Goal: Navigation & Orientation: Find specific page/section

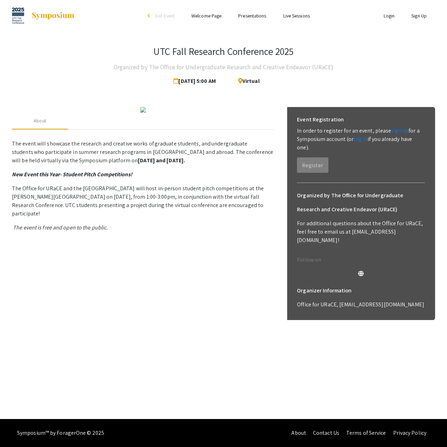
click at [248, 18] on link "Presentations" at bounding box center [252, 16] width 28 height 6
click at [255, 16] on link "Presentations" at bounding box center [252, 16] width 28 height 6
click at [257, 17] on link "Presentations" at bounding box center [252, 16] width 28 height 6
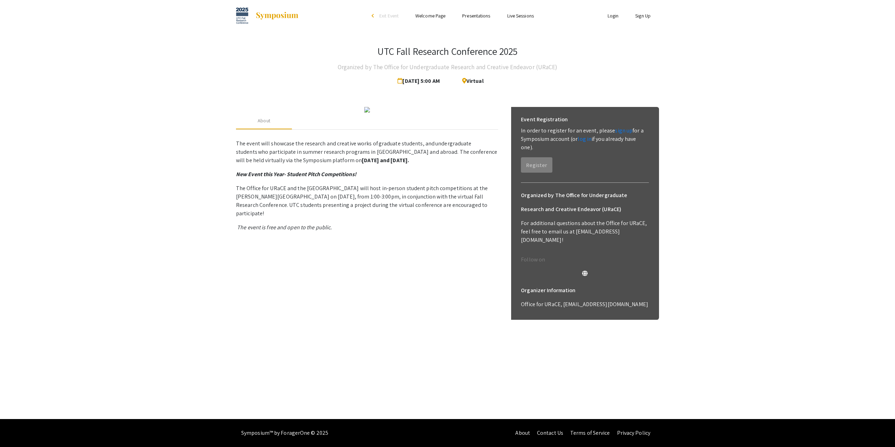
click at [274, 19] on img at bounding box center [277, 16] width 44 height 8
click at [374, 19] on div "arrow_back_ios" at bounding box center [374, 16] width 4 height 8
